Goal: Task Accomplishment & Management: Use online tool/utility

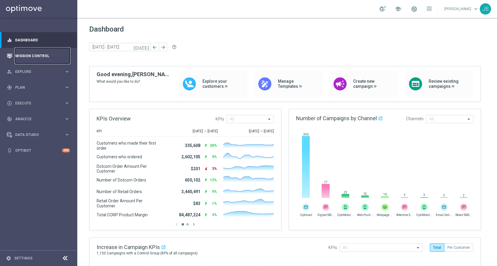
click at [37, 57] on link "Mission Control" at bounding box center [42, 56] width 55 height 16
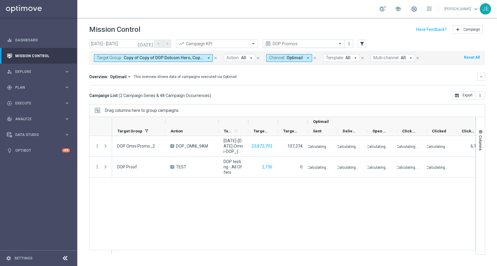
click at [340, 43] on span at bounding box center [340, 43] width 7 height 5
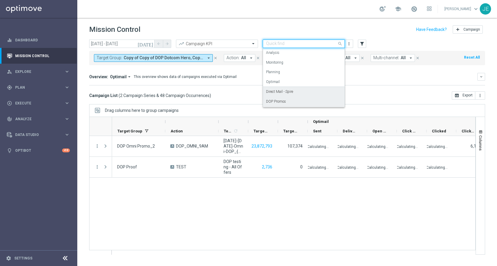
click at [295, 88] on div "Direct Mail - Spire" at bounding box center [304, 92] width 76 height 10
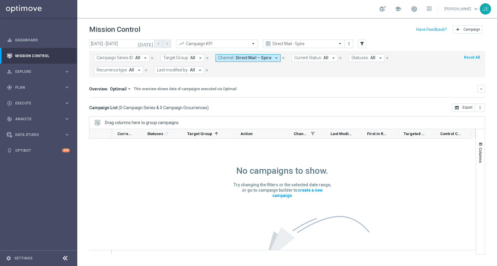
click at [148, 44] on button "today" at bounding box center [146, 44] width 18 height 9
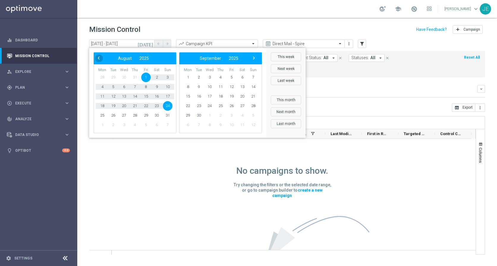
click at [99, 58] on span "‹" at bounding box center [99, 58] width 8 height 8
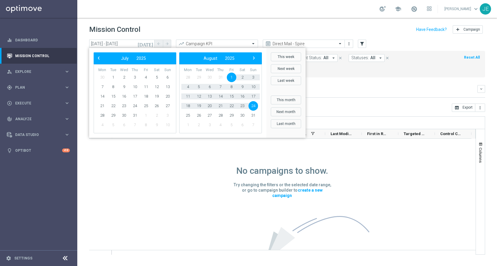
click at [99, 58] on span "‹" at bounding box center [99, 58] width 8 height 8
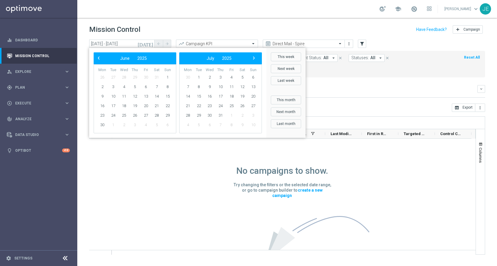
click at [99, 58] on span "‹" at bounding box center [99, 58] width 8 height 8
click at [123, 76] on span "1" at bounding box center [124, 78] width 10 height 10
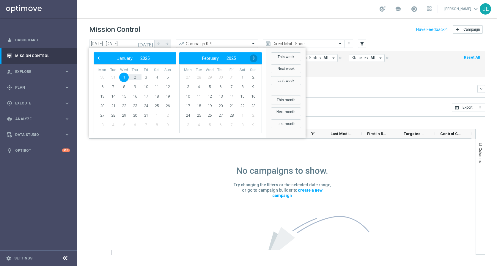
click at [253, 56] on span "›" at bounding box center [254, 58] width 8 height 8
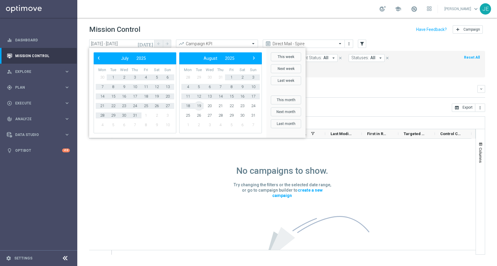
click at [199, 103] on span "19" at bounding box center [199, 106] width 10 height 10
type input "01 Jan 2025 - 19 Aug 2025"
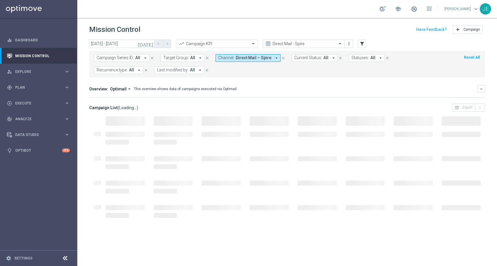
click at [65, 260] on icon at bounding box center [65, 258] width 7 height 7
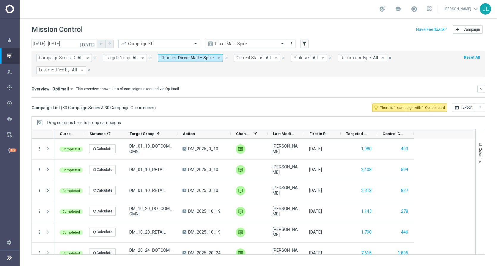
click at [183, 40] on div "Campaign KPI" at bounding box center [159, 44] width 82 height 8
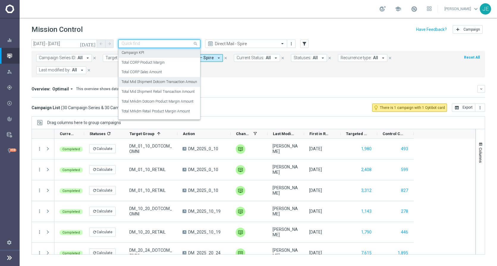
click at [163, 83] on label "Total Mid Shipment Dotcom Transaction Amount" at bounding box center [160, 81] width 77 height 5
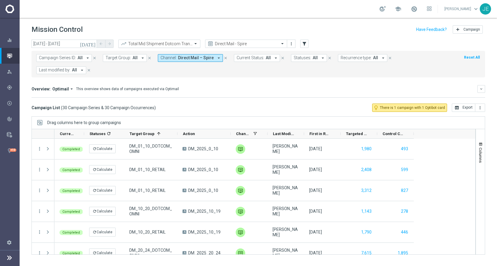
click at [197, 43] on span at bounding box center [196, 43] width 7 height 5
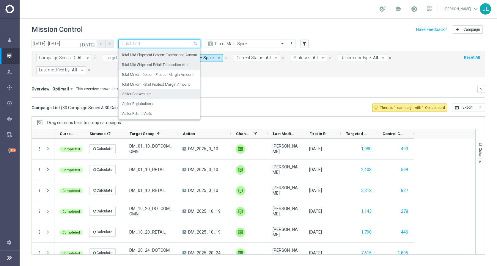
scroll to position [4, 0]
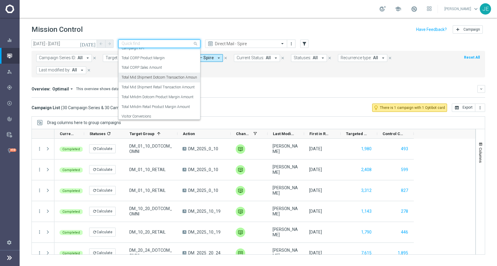
click at [178, 78] on label "Total Mid Shipment Dotcom Transaction Amount" at bounding box center [160, 77] width 77 height 5
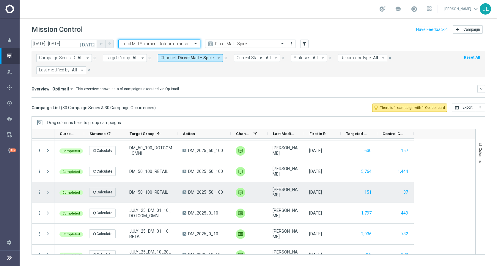
scroll to position [358, 0]
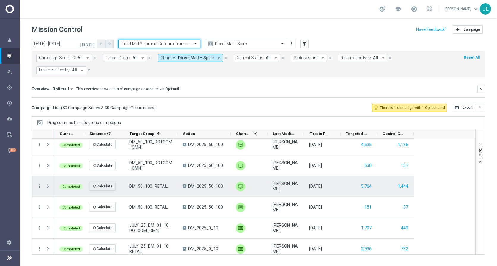
click at [46, 184] on span at bounding box center [47, 186] width 5 height 5
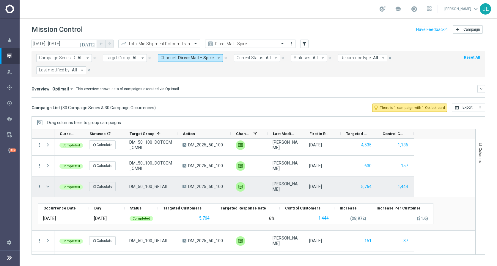
scroll to position [350, 0]
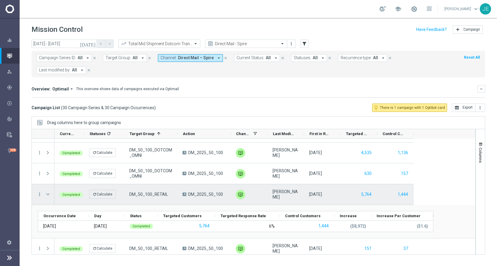
click at [48, 192] on span at bounding box center [47, 194] width 5 height 5
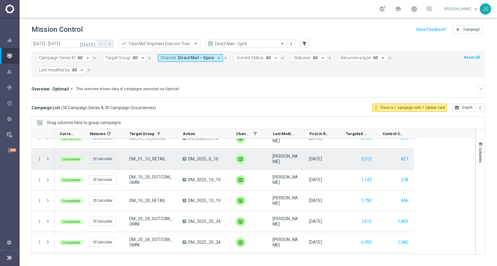
scroll to position [0, 0]
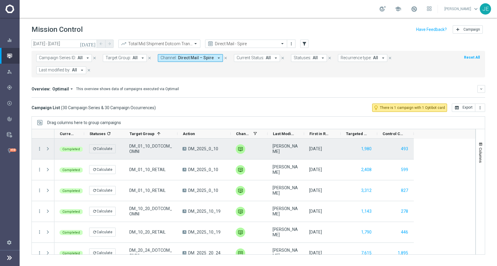
click at [45, 139] on div at bounding box center [49, 149] width 12 height 21
click at [48, 146] on span at bounding box center [47, 148] width 5 height 5
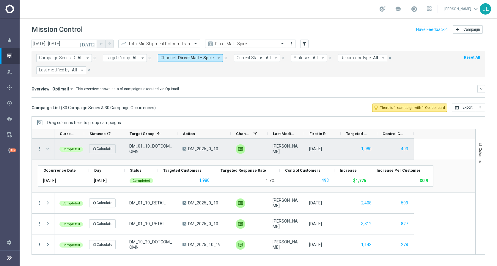
click at [48, 146] on span at bounding box center [47, 148] width 5 height 5
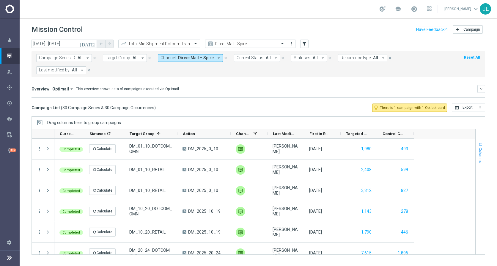
click at [478, 136] on button "Columns" at bounding box center [480, 152] width 9 height 32
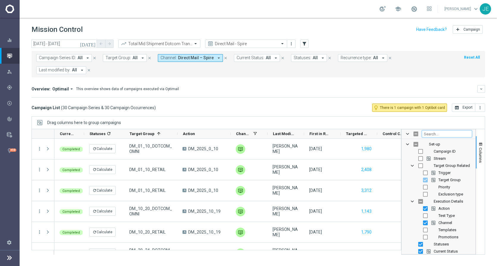
click at [450, 130] on input "Filter Columns Input" at bounding box center [447, 133] width 50 height 7
type input "stat"
checkbox input "true"
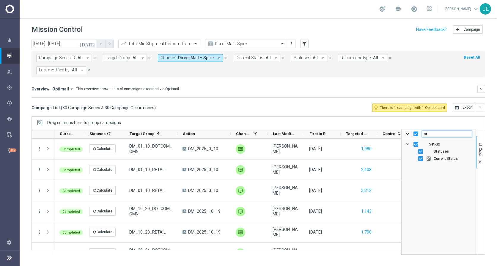
type input "s"
checkbox input "false"
type input "cre"
click at [422, 149] on input "Press SPACE to toggle visibility (hidden)" at bounding box center [420, 151] width 5 height 5
checkbox input "true"
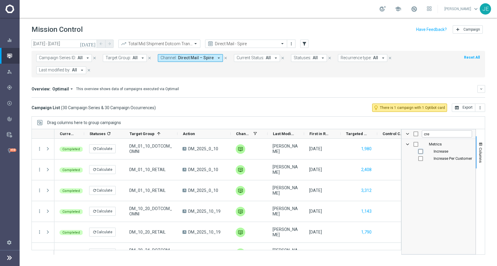
checkbox input "false"
click at [421, 156] on input "Press SPACE to toggle visibility (hidden)" at bounding box center [420, 158] width 5 height 5
checkbox input "true"
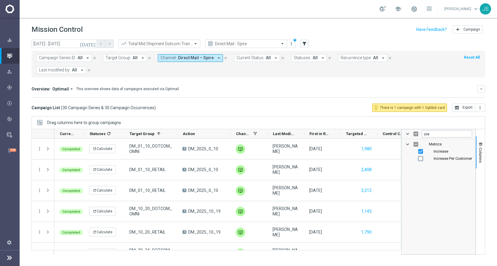
checkbox input "true"
drag, startPoint x: 439, startPoint y: 119, endPoint x: 410, endPoint y: 119, distance: 29.4
click at [411, 129] on div "cre" at bounding box center [439, 134] width 74 height 10
checkbox input "false"
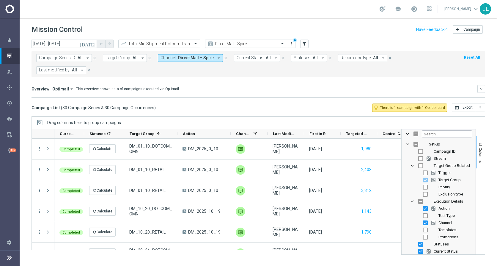
click at [69, 86] on icon "arrow_drop_down" at bounding box center [71, 88] width 5 height 5
click at [56, 95] on div "Analysis" at bounding box center [55, 97] width 14 height 5
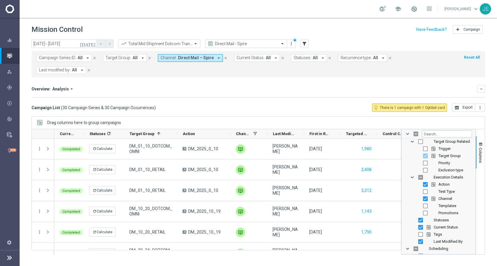
scroll to position [33, 0]
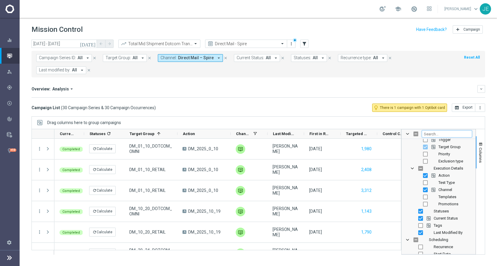
click at [430, 130] on input "Filter Columns Input" at bounding box center [447, 133] width 50 height 7
type input "increa"
checkbox input "true"
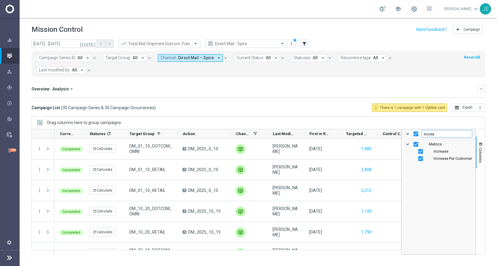
scroll to position [0, 0]
drag, startPoint x: 436, startPoint y: 123, endPoint x: 416, endPoint y: 123, distance: 20.8
click at [416, 129] on div "increa" at bounding box center [439, 134] width 74 height 10
checkbox input "false"
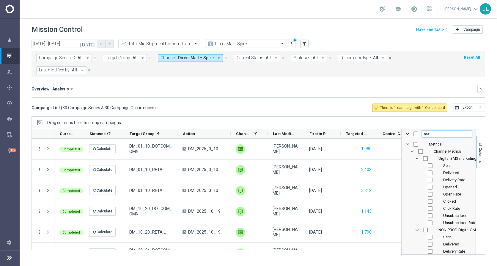
type input "m"
checkbox input "false"
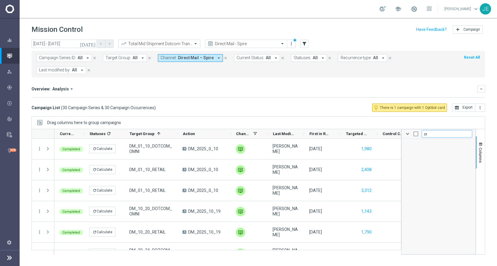
type input "c"
checkbox input "false"
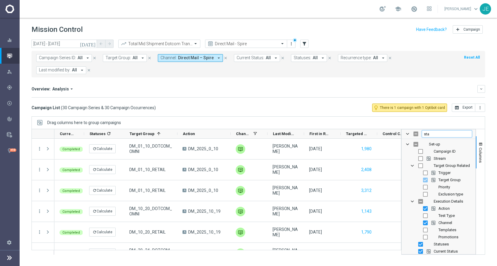
type input "stat"
checkbox input "true"
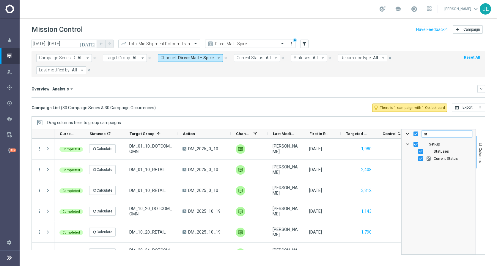
type input "s"
checkbox input "false"
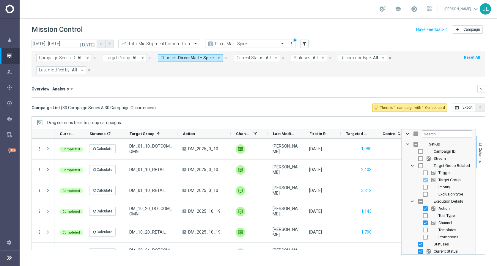
click at [481, 105] on icon "more_vert" at bounding box center [480, 107] width 5 height 5
click at [465, 116] on span "Export with occurrences" at bounding box center [461, 118] width 40 height 4
click at [161, 43] on input "text" at bounding box center [154, 43] width 64 height 5
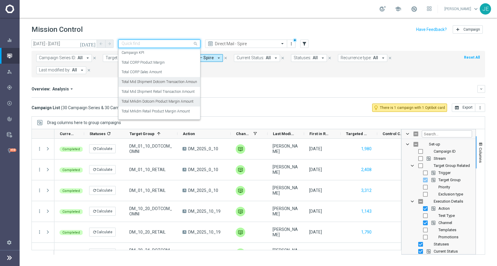
click at [155, 101] on label "Total Mrkdm Dotcom Product Margin Amount" at bounding box center [158, 101] width 72 height 5
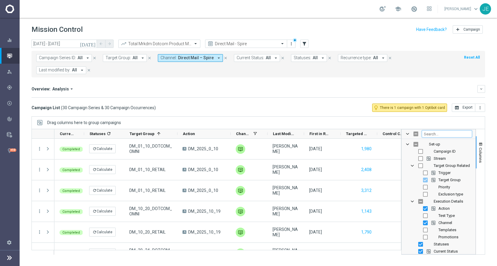
click at [446, 130] on input "Filter Columns Input" at bounding box center [447, 133] width 50 height 7
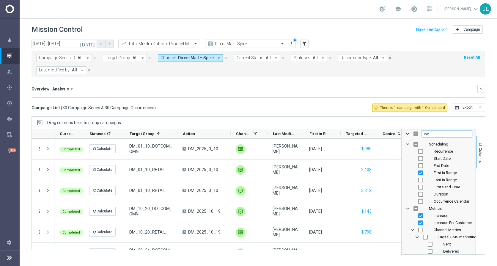
type input "incr"
checkbox input "true"
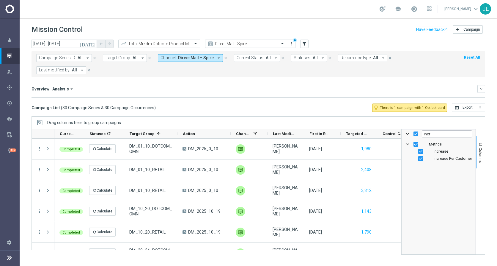
click at [478, 116] on div "Drag columns here to group campaigns" at bounding box center [259, 122] width 454 height 12
click at [479, 147] on span "Columns" at bounding box center [480, 154] width 5 height 15
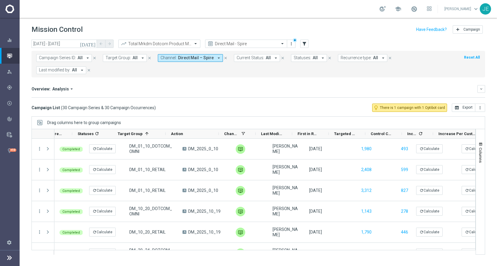
scroll to position [0, 12]
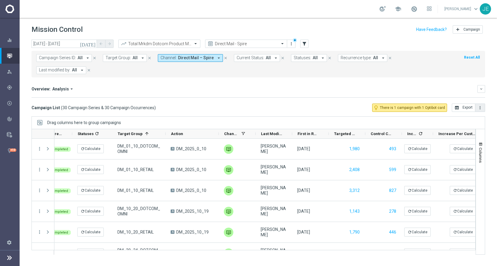
click at [480, 105] on icon "more_vert" at bounding box center [480, 107] width 5 height 5
click at [462, 116] on span "Export with occurrences" at bounding box center [461, 118] width 40 height 4
click at [163, 45] on input "text" at bounding box center [154, 43] width 64 height 5
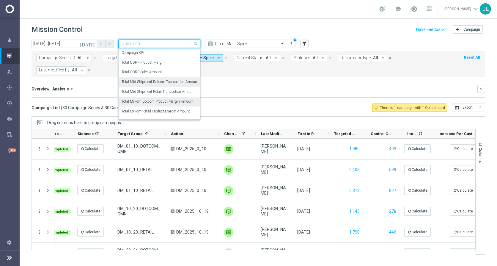
click at [159, 81] on label "Total Mid Shipment Dotcom Transaction Amount" at bounding box center [160, 81] width 77 height 5
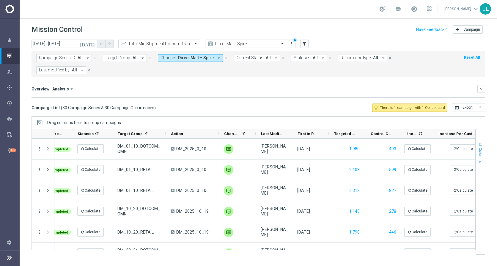
click at [482, 147] on span "Columns" at bounding box center [480, 154] width 5 height 15
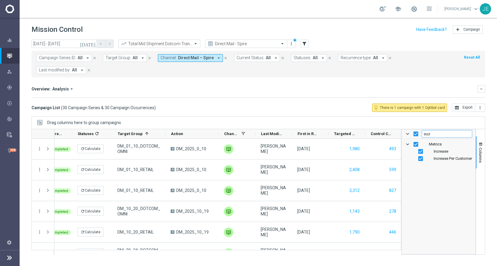
click at [436, 130] on input "incr" at bounding box center [447, 133] width 50 height 7
type input "i"
checkbox input "false"
type input "kpi"
click at [421, 149] on input "Press SPACE to toggle visibility (hidden)" at bounding box center [420, 151] width 5 height 5
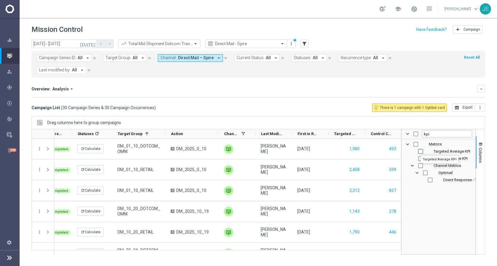
checkbox input "true"
checkbox input "false"
click at [420, 148] on div "Targeted Average KPI" at bounding box center [443, 151] width 59 height 7
click at [420, 149] on input "Press SPACE to toggle visibility (visible)" at bounding box center [420, 151] width 5 height 5
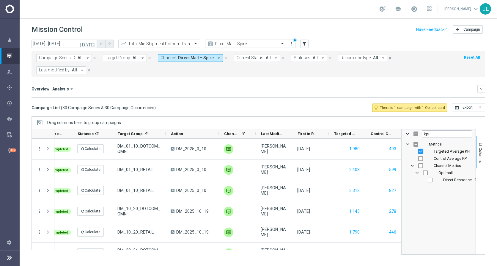
checkbox input "false"
click at [437, 130] on input "kpi" at bounding box center [447, 133] width 50 height 7
type input "k"
checkbox input "false"
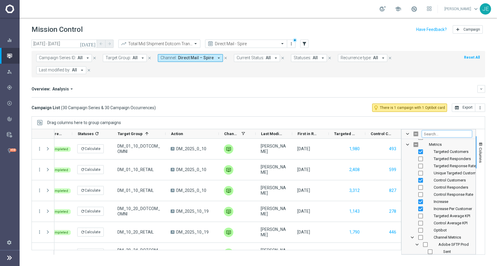
scroll to position [197, 0]
click at [417, 238] on span "Adobe SFTP Prod Column Group" at bounding box center [417, 240] width 5 height 5
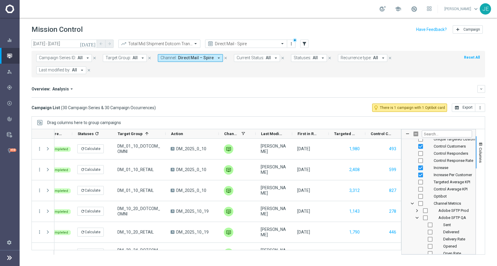
scroll to position [230, 0]
click at [415, 212] on span "Adobe SFTP QA Column Group" at bounding box center [417, 214] width 5 height 5
click at [417, 219] on span "Attentive SMS Column Group" at bounding box center [417, 221] width 5 height 5
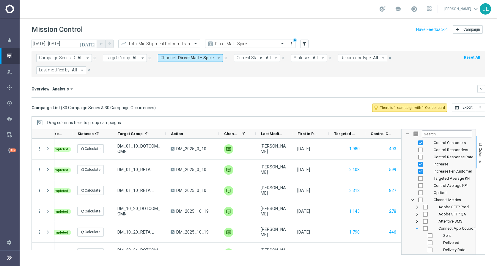
click at [417, 226] on span "Connect App Coupon Column Group" at bounding box center [417, 228] width 5 height 5
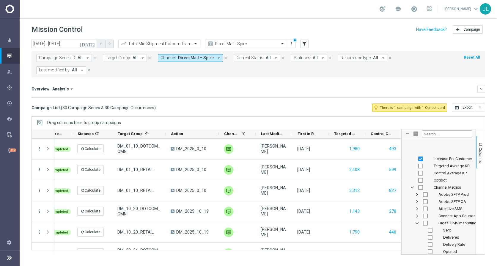
scroll to position [259, 0]
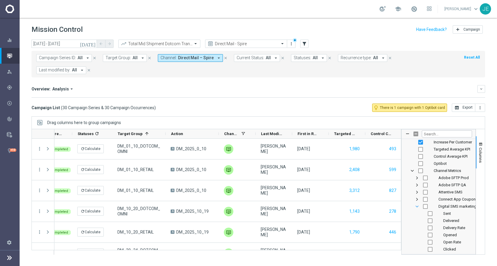
click at [417, 204] on span "Digital SMS marketing Column Group" at bounding box center [417, 206] width 5 height 5
click at [416, 211] on span "Direct Mail - Source4 Column Group" at bounding box center [417, 213] width 5 height 5
click at [417, 218] on span "Direct Mail – Person Column Group" at bounding box center [417, 220] width 5 height 5
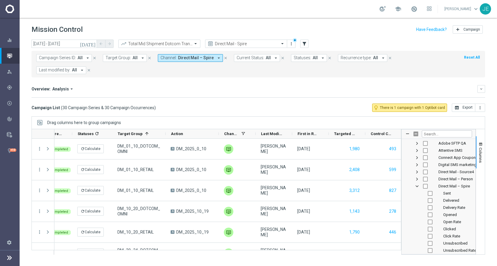
scroll to position [304, 0]
click at [416, 180] on span "Direct Mail – Spire Column Group" at bounding box center [417, 182] width 5 height 5
click at [418, 187] on span "Email Deliverability Non-Prod Column Group" at bounding box center [417, 189] width 5 height 5
click at [418, 194] on span "Email Deliverability Prod Column Group" at bounding box center [417, 196] width 5 height 5
click at [417, 202] on span "Facebook Custom Audience Column Group" at bounding box center [417, 204] width 5 height 5
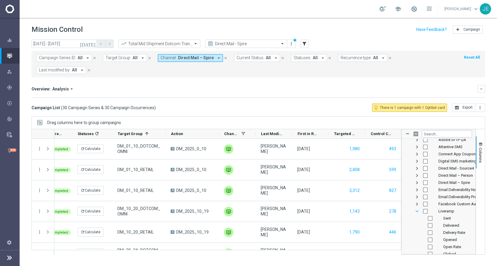
click at [417, 209] on span "Liveramp Column Group" at bounding box center [417, 211] width 5 height 5
click at [417, 216] on span "NON-PROD Digital SMS marketing Column Group" at bounding box center [417, 218] width 5 height 5
click at [417, 197] on span "NON-PROD Retail SMS marketing Column Group" at bounding box center [417, 199] width 5 height 5
click at [417, 205] on span "Optimail Column Group" at bounding box center [417, 207] width 5 height 5
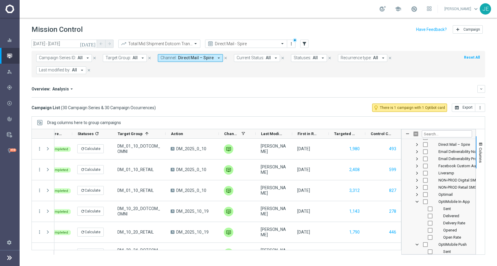
scroll to position [346, 0]
click at [417, 196] on span "OptiMobile In-App Column Group" at bounding box center [417, 198] width 5 height 5
click at [417, 203] on span "OptiMobile Push Column Group" at bounding box center [417, 205] width 5 height 5
click at [417, 210] on span "Other Column Group" at bounding box center [417, 212] width 5 height 5
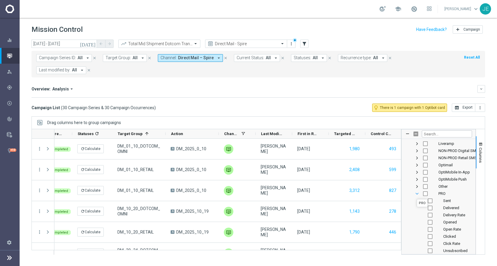
click at [417, 191] on span "PRO Column Group" at bounding box center [417, 193] width 5 height 5
click at [417, 198] on span "QA Connect App Coupon Column Group" at bounding box center [417, 200] width 5 height 5
click at [416, 205] on span "Retail SMS marketing Column Group" at bounding box center [417, 207] width 5 height 5
click at [416, 213] on span "Triggered API Column Group" at bounding box center [417, 215] width 5 height 5
click at [415, 219] on div "Web Push Notifications" at bounding box center [438, 222] width 67 height 7
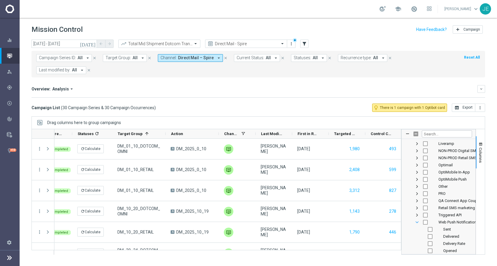
click at [417, 220] on span "Web Push Notifications Column Group" at bounding box center [417, 222] width 5 height 5
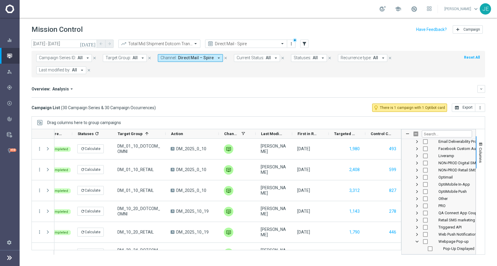
scroll to position [347, 0]
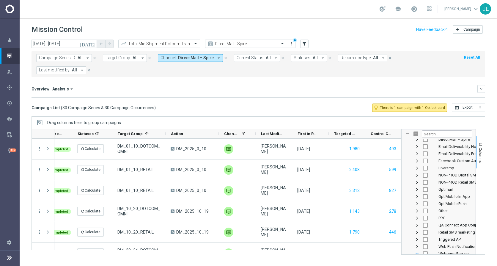
click at [417, 251] on span "Webpage Pop-up Column Group" at bounding box center [417, 253] width 5 height 5
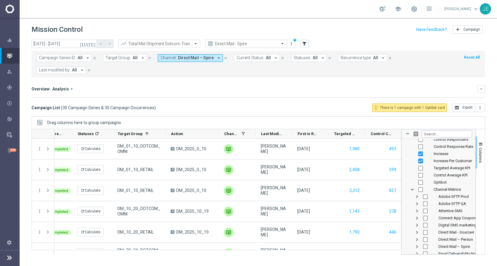
scroll to position [244, 0]
click at [417, 241] on span "Direct Mail – Spire Column Group" at bounding box center [417, 243] width 5 height 5
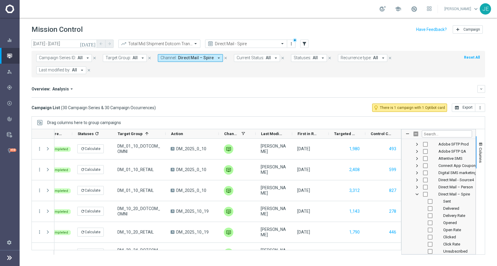
scroll to position [296, 0]
click at [417, 188] on span "Direct Mail – Spire Column Group" at bounding box center [417, 190] width 5 height 5
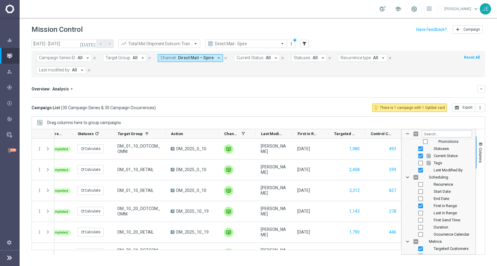
scroll to position [0, 0]
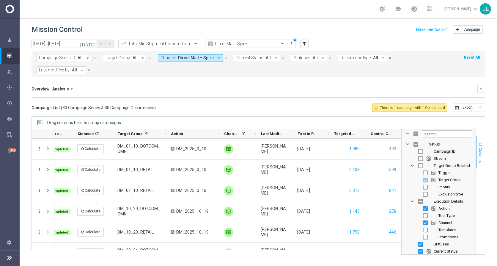
click at [481, 147] on span "Columns" at bounding box center [480, 154] width 5 height 15
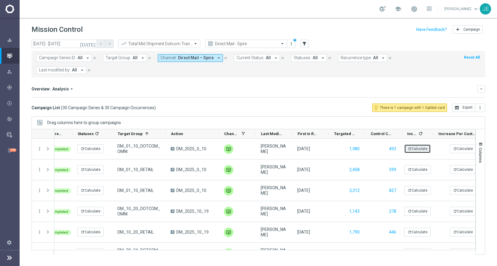
click at [422, 144] on button "refresh Calculate" at bounding box center [417, 148] width 26 height 9
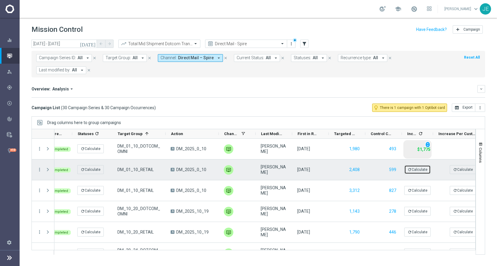
click at [408, 167] on icon "refresh" at bounding box center [410, 169] width 4 height 4
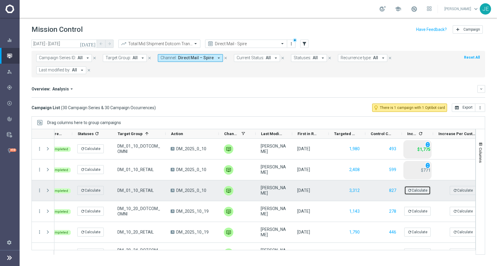
click at [409, 188] on icon "refresh" at bounding box center [410, 190] width 4 height 4
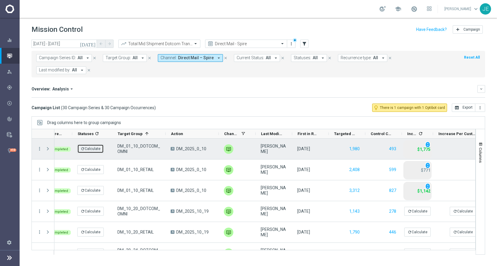
click at [87, 144] on button "refresh Calculate" at bounding box center [90, 148] width 26 height 9
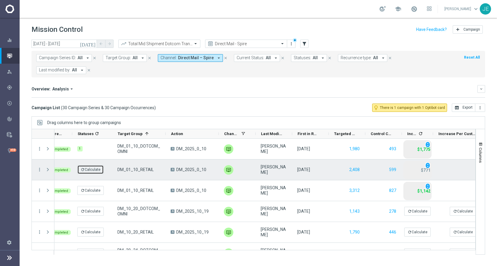
click at [91, 165] on button "refresh Calculate" at bounding box center [90, 169] width 26 height 9
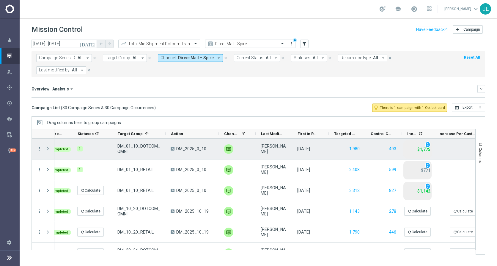
click at [47, 146] on span "Press SPACE to select this row." at bounding box center [47, 148] width 5 height 5
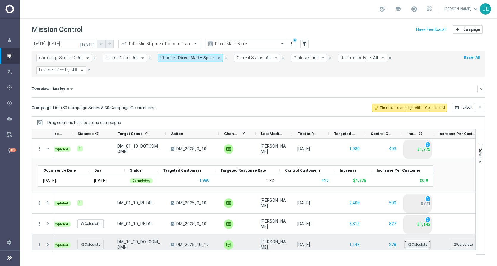
click at [414, 240] on button "refresh Calculate" at bounding box center [417, 244] width 26 height 9
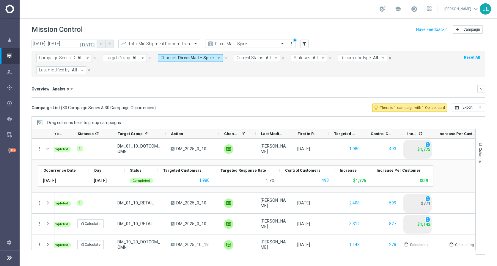
click at [195, 44] on span at bounding box center [196, 43] width 7 height 5
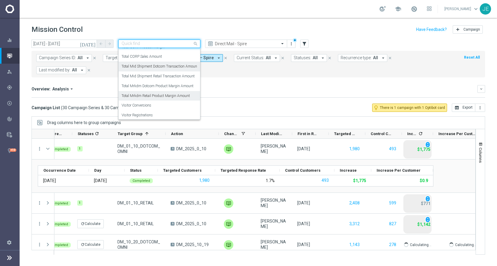
scroll to position [8, 0]
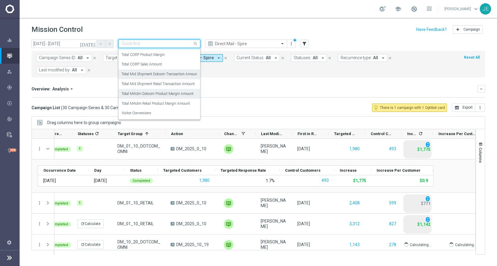
click at [173, 94] on label "Total Mrkdm Dotcom Product Margin Amount" at bounding box center [158, 93] width 72 height 5
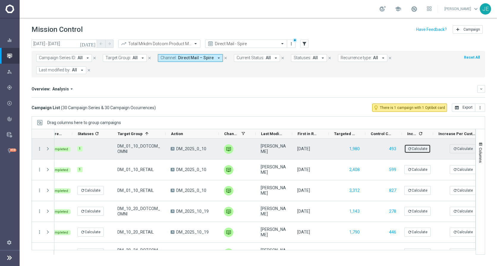
click at [423, 144] on button "refresh Calculate" at bounding box center [417, 148] width 26 height 9
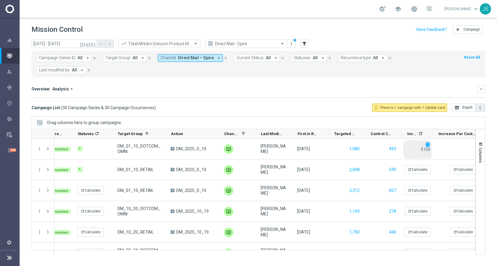
click at [482, 105] on icon "more_vert" at bounding box center [480, 107] width 5 height 5
click at [464, 116] on span "Export with occurrences" at bounding box center [461, 118] width 40 height 4
click at [420, 131] on icon "refresh" at bounding box center [420, 133] width 5 height 5
drag, startPoint x: 435, startPoint y: 256, endPoint x: 461, endPoint y: 255, distance: 25.6
click at [461, 255] on ag-grid-angular "Drag columns here to group campaigns Drag here to set column labels" at bounding box center [259, 188] width 454 height 144
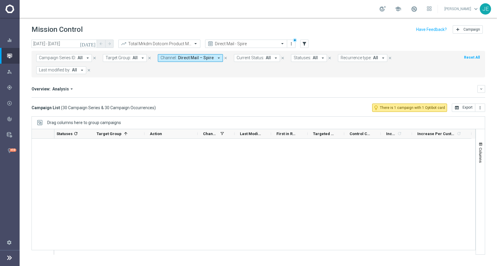
scroll to position [0, 0]
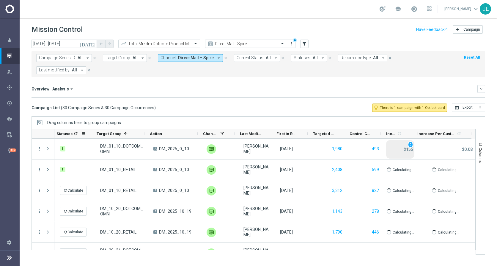
click at [75, 131] on icon "refresh" at bounding box center [75, 133] width 5 height 5
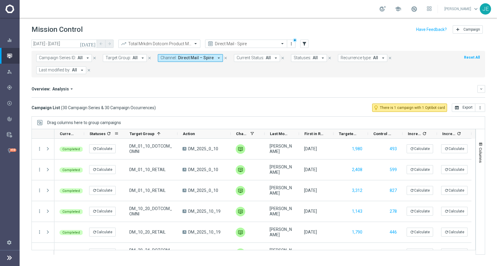
click at [108, 131] on icon "refresh" at bounding box center [108, 133] width 5 height 5
click at [424, 131] on icon "refresh" at bounding box center [424, 133] width 5 height 5
click at [480, 147] on span "Columns" at bounding box center [480, 154] width 5 height 15
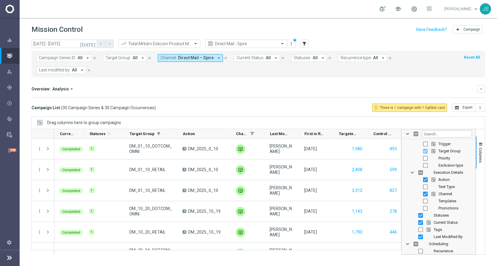
scroll to position [32, 0]
click at [425, 188] on input "Press SPACE to toggle visibility (visible)" at bounding box center [425, 190] width 5 height 5
checkbox input "false"
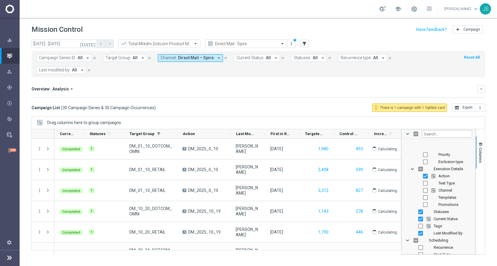
scroll to position [53, 0]
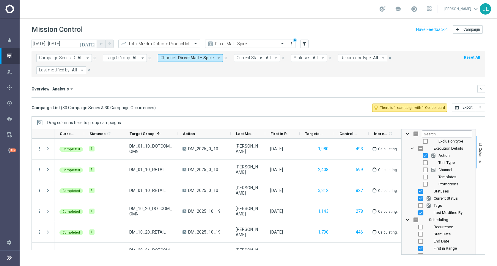
click at [421, 210] on input "Press SPACE to toggle visibility (visible)" at bounding box center [420, 212] width 5 height 5
checkbox input "false"
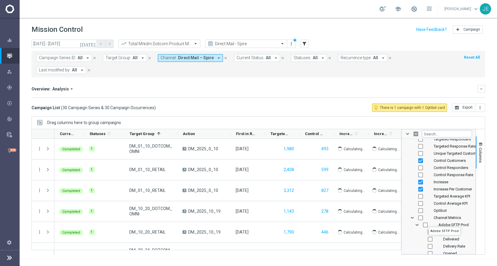
scroll to position [220, 0]
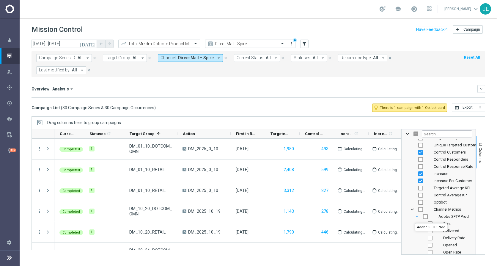
click at [417, 214] on span "Adobe SFTP Prod Column Group" at bounding box center [417, 216] width 5 height 5
click at [482, 147] on span "Columns" at bounding box center [480, 154] width 5 height 15
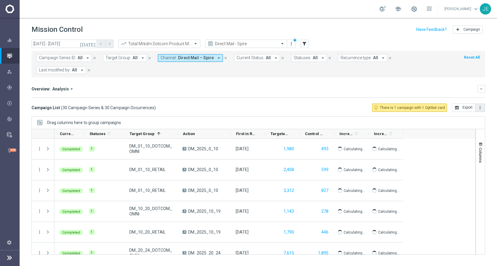
click at [481, 103] on button "more_vert" at bounding box center [480, 107] width 10 height 8
click at [460, 113] on li "Export with occurrences" at bounding box center [460, 118] width 49 height 10
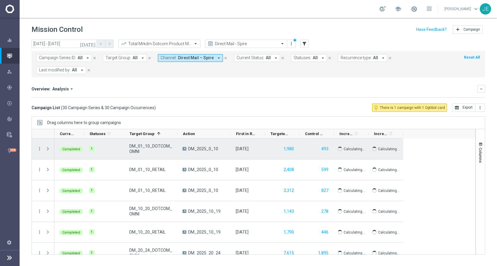
click at [47, 146] on span at bounding box center [47, 148] width 5 height 5
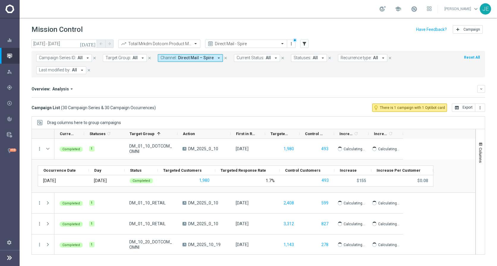
click at [189, 43] on div at bounding box center [159, 43] width 81 height 5
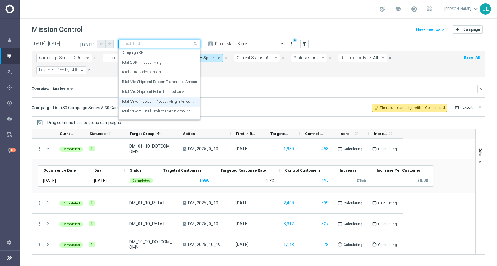
click at [189, 43] on div at bounding box center [159, 43] width 81 height 5
click at [171, 84] on label "Total Mid Shipment Dotcom Transaction Amount" at bounding box center [160, 81] width 77 height 5
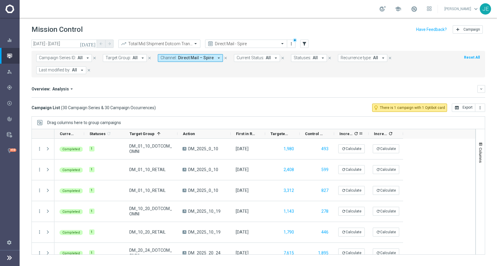
click at [356, 131] on icon "refresh" at bounding box center [356, 133] width 5 height 5
click at [482, 105] on icon "more_vert" at bounding box center [480, 107] width 5 height 5
click at [460, 116] on span "Export with occurrences" at bounding box center [461, 118] width 40 height 4
